Goal: Task Accomplishment & Management: Complete application form

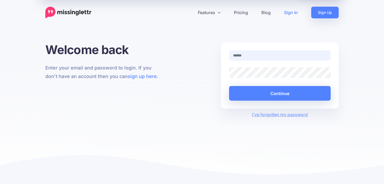
click at [245, 55] on input "text" at bounding box center [280, 55] width 102 height 10
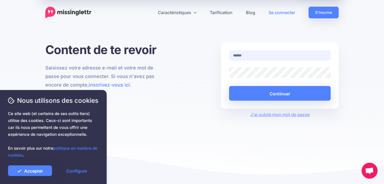
type input "**********"
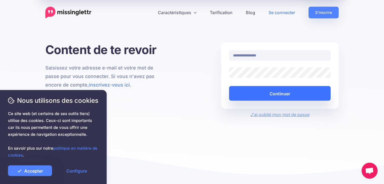
click at [263, 92] on button "Continuer" at bounding box center [280, 93] width 102 height 15
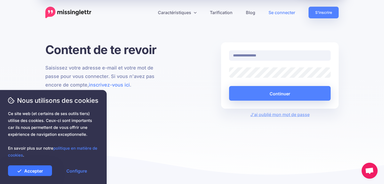
click at [28, 172] on font "Accepter" at bounding box center [33, 170] width 19 height 5
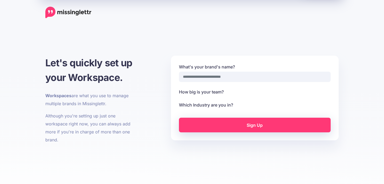
select select
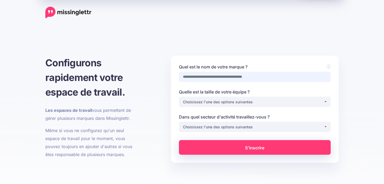
click at [207, 78] on input "Quel est le nom de votre marque ?" at bounding box center [255, 77] width 152 height 10
type input "*******"
click at [201, 100] on font "Choisissez l'une des options suivantes" at bounding box center [218, 102] width 70 height 5
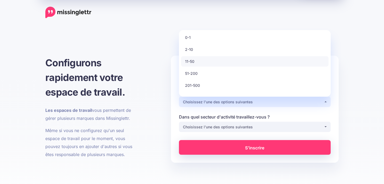
click at [191, 60] on font "11-50" at bounding box center [189, 61] width 9 height 5
select select "*"
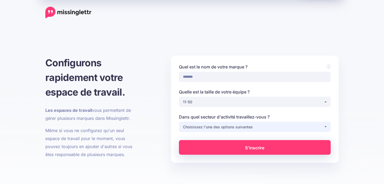
click at [215, 125] on font "Choisissez l'une des options suivantes" at bounding box center [218, 127] width 70 height 5
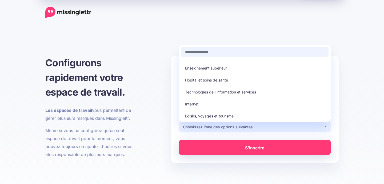
scroll to position [47, 0]
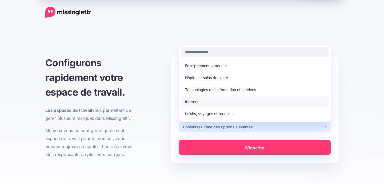
click at [203, 100] on link "Internet" at bounding box center [254, 101] width 147 height 10
select select "********"
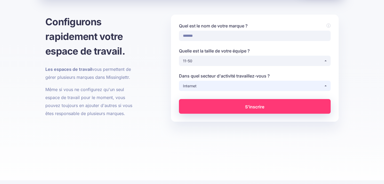
scroll to position [45, 0]
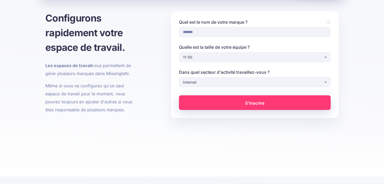
click at [255, 101] on font "S'inscrire" at bounding box center [254, 102] width 19 height 5
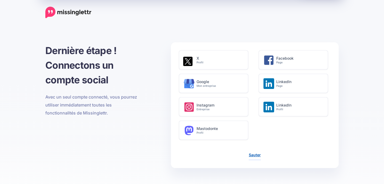
click at [252, 154] on font "Sauter" at bounding box center [255, 155] width 12 height 5
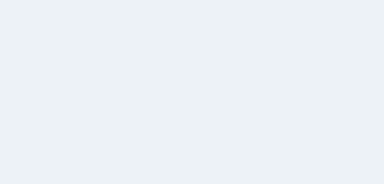
click at [280, 109] on div "Lannkin [GEOGRAPHIC_DATA] Add Workspace Dashboard Campaigns Curate Schedule Cre…" at bounding box center [192, 92] width 384 height 184
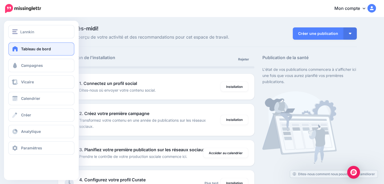
click at [30, 48] on font "Tableau de bord" at bounding box center [36, 49] width 30 height 5
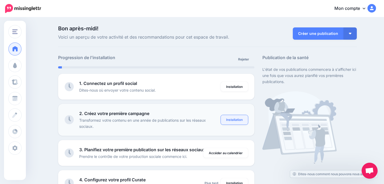
click at [227, 119] on font "Installation" at bounding box center [234, 120] width 17 height 4
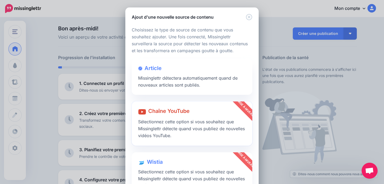
click at [174, 111] on font "Chaîne YouTube" at bounding box center [168, 111] width 41 height 6
